Goal: Information Seeking & Learning: Learn about a topic

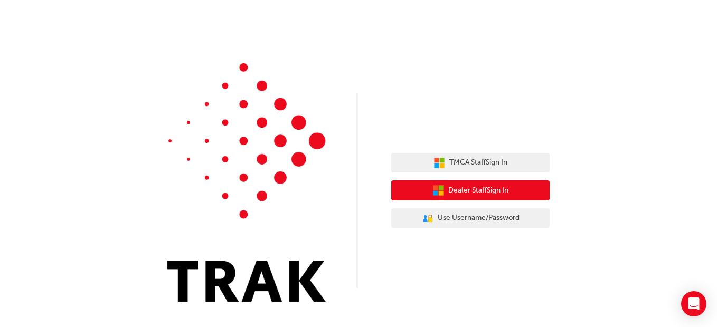
click at [500, 188] on span "Dealer Staff Sign In" at bounding box center [478, 191] width 60 height 12
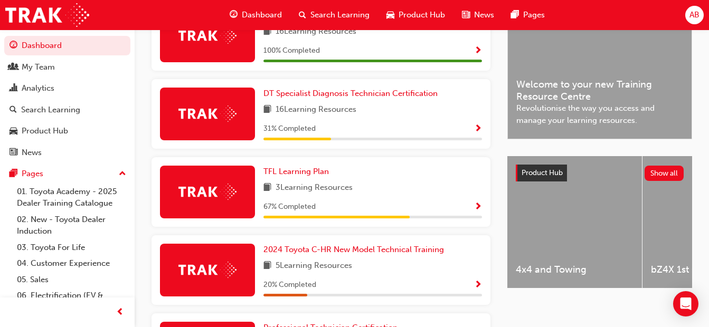
scroll to position [292, 0]
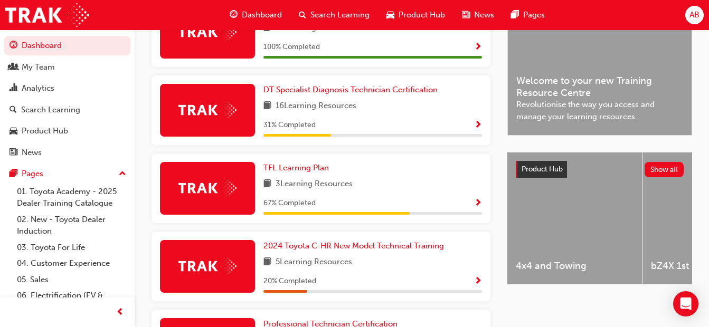
click at [436, 122] on div "DT Specialist Diagnosis Technician Certification 16 Learning Resources 31 % Com…" at bounding box center [372, 110] width 219 height 53
click at [300, 94] on span "DT Specialist Diagnosis Technician Certification" at bounding box center [350, 90] width 174 height 10
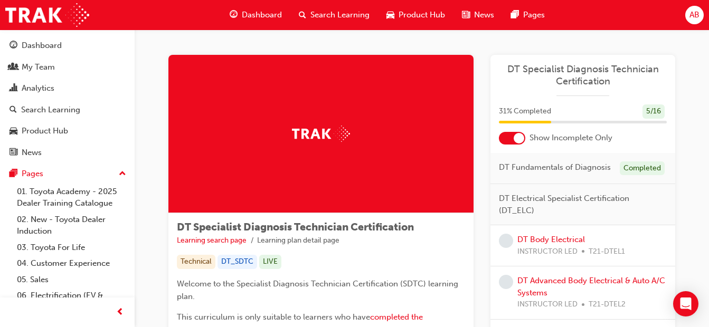
click at [560, 71] on span "DT Specialist Diagnosis Technician Certification" at bounding box center [583, 75] width 168 height 24
click at [654, 112] on div "5 / 16" at bounding box center [653, 112] width 22 height 14
click at [517, 113] on span "31 % Completed" at bounding box center [525, 112] width 52 height 12
click at [507, 138] on div at bounding box center [512, 138] width 26 height 13
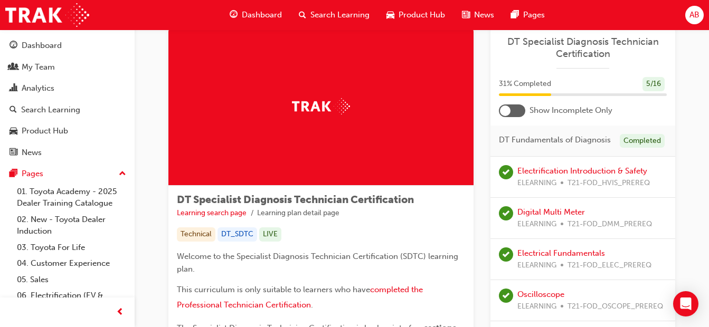
scroll to position [27, 0]
click at [31, 66] on div "My Team" at bounding box center [38, 67] width 33 height 12
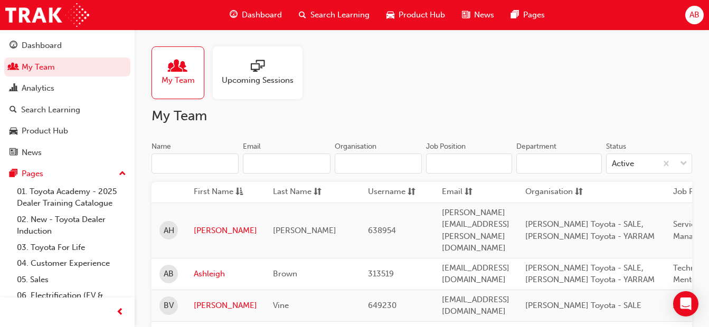
click at [256, 67] on span "sessionType_ONLINE_URL-icon" at bounding box center [258, 67] width 14 height 15
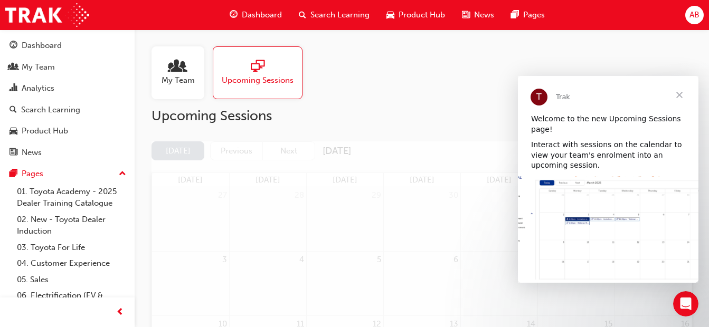
click at [680, 97] on span "Close" at bounding box center [679, 95] width 38 height 38
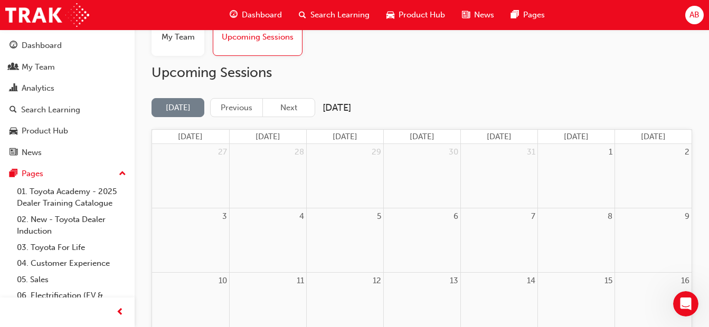
scroll to position [43, 0]
click at [289, 115] on button "Next" at bounding box center [288, 109] width 53 height 20
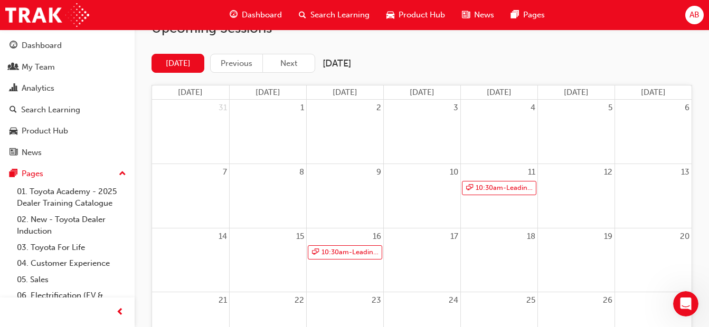
scroll to position [85, 0]
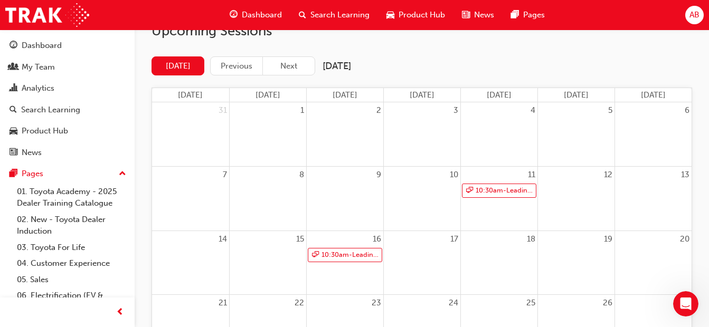
click at [299, 64] on button "Next" at bounding box center [288, 66] width 53 height 20
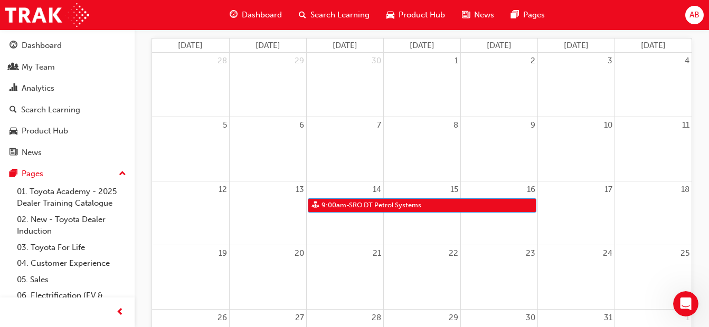
scroll to position [137, 0]
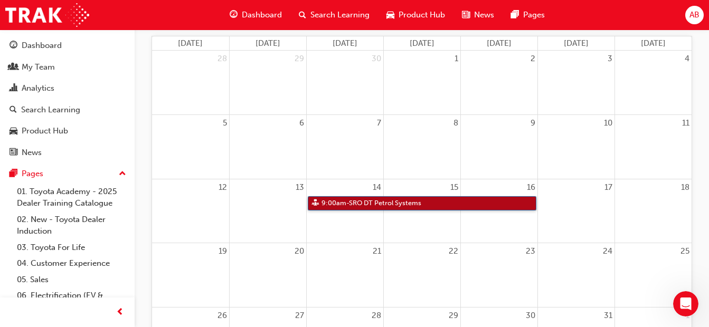
click at [408, 207] on link "9:00am - SRO DT Petrol Systems" at bounding box center [422, 203] width 229 height 14
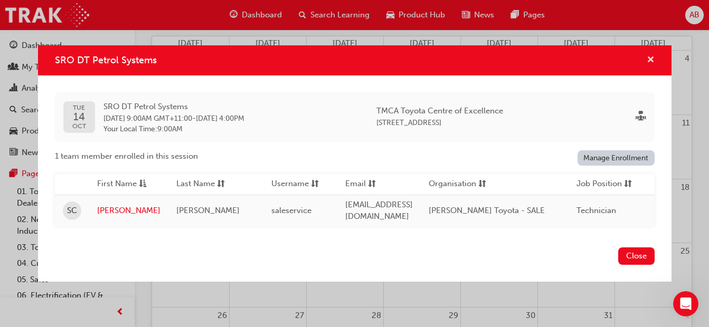
click at [653, 60] on span "cross-icon" at bounding box center [651, 61] width 8 height 10
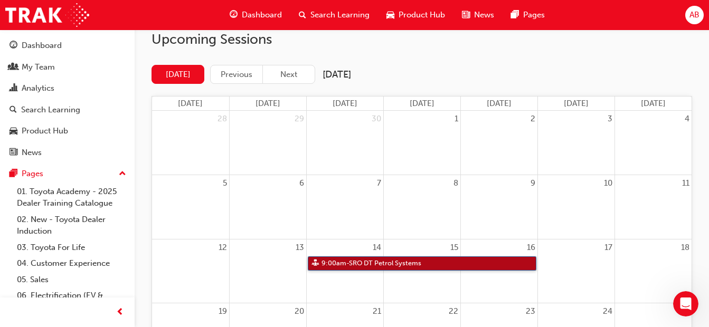
scroll to position [0, 0]
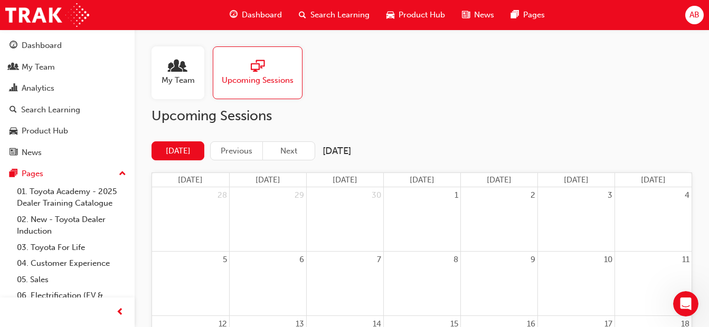
click at [31, 67] on div "My Team" at bounding box center [38, 67] width 33 height 12
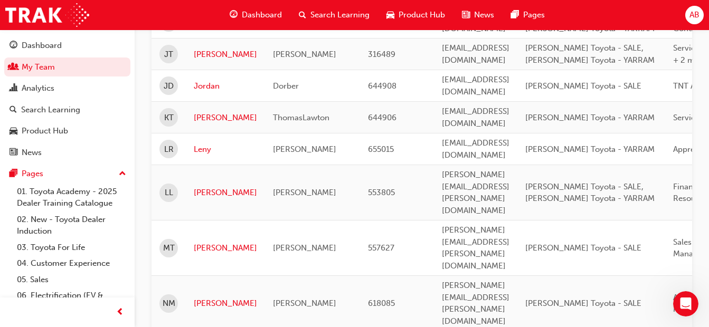
scroll to position [828, 0]
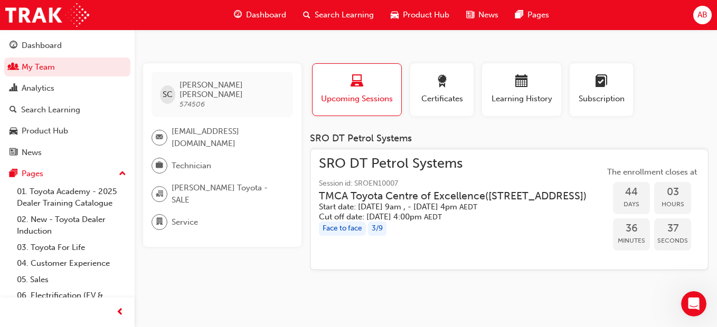
click at [534, 90] on div "button" at bounding box center [521, 83] width 63 height 16
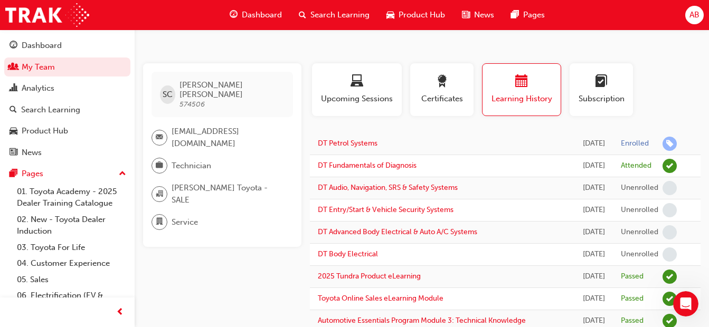
click at [29, 45] on div "Dashboard" at bounding box center [42, 46] width 40 height 12
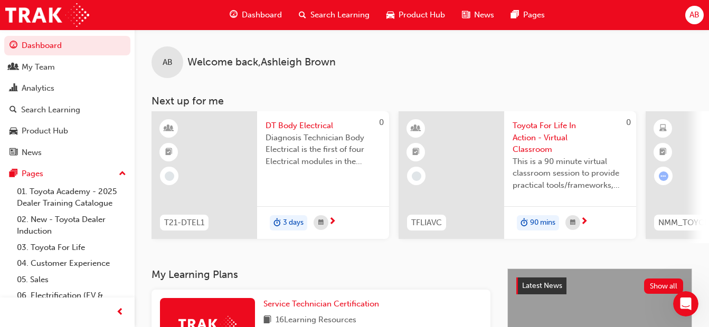
click at [319, 16] on span "Search Learning" at bounding box center [339, 15] width 59 height 12
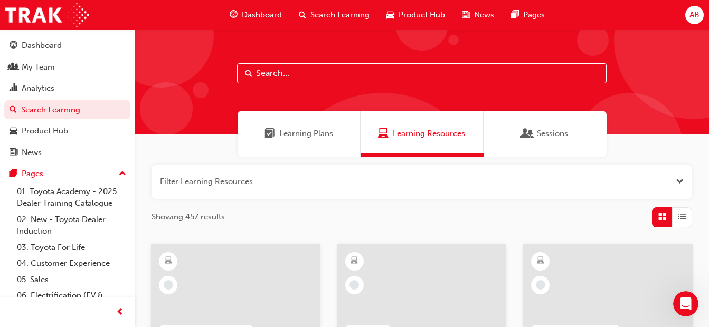
click at [312, 73] on input "text" at bounding box center [422, 73] width 370 height 20
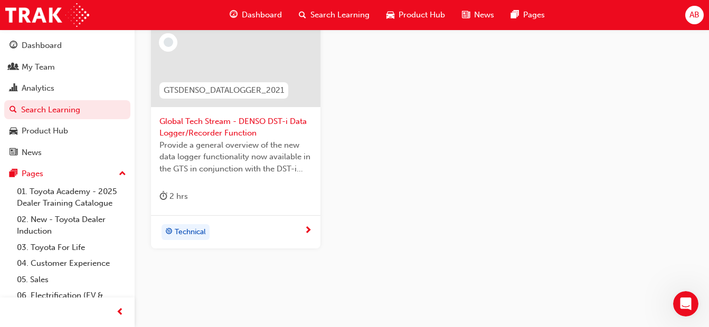
scroll to position [248, 0]
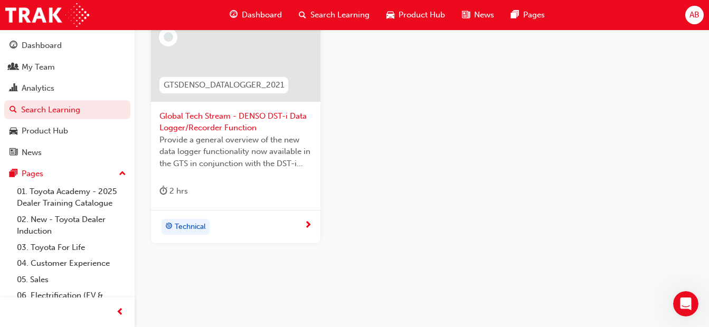
type input "DST"
click at [196, 227] on span "Technical" at bounding box center [190, 227] width 31 height 12
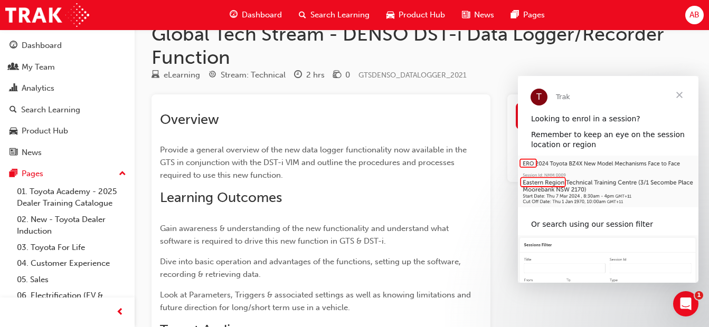
scroll to position [25, 0]
click at [678, 95] on span "Close" at bounding box center [679, 95] width 38 height 38
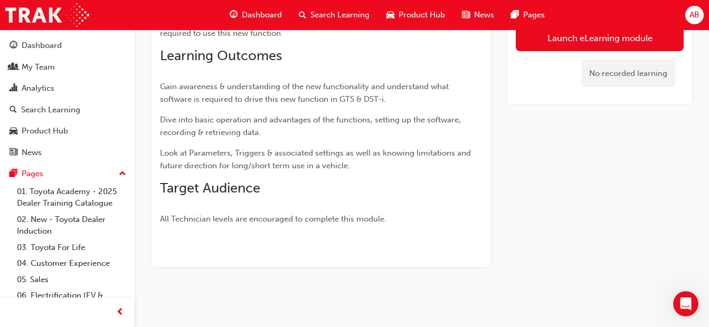
scroll to position [0, 0]
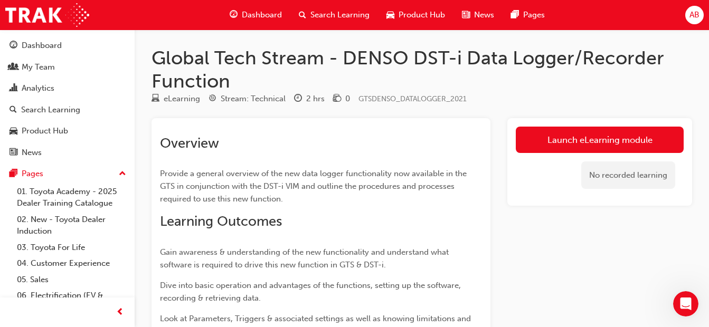
click at [320, 15] on span "Search Learning" at bounding box center [339, 15] width 59 height 12
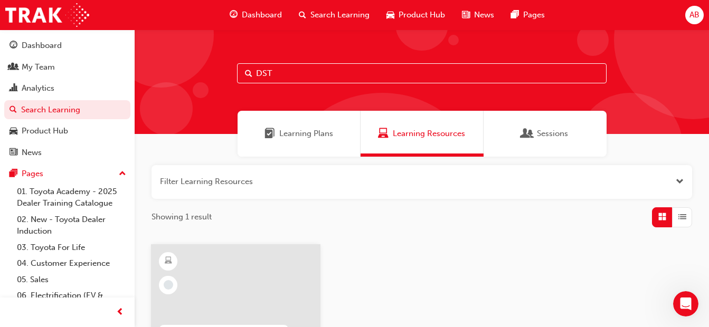
click at [285, 72] on input "DST" at bounding box center [422, 73] width 370 height 20
type input "D"
